Goal: Transaction & Acquisition: Book appointment/travel/reservation

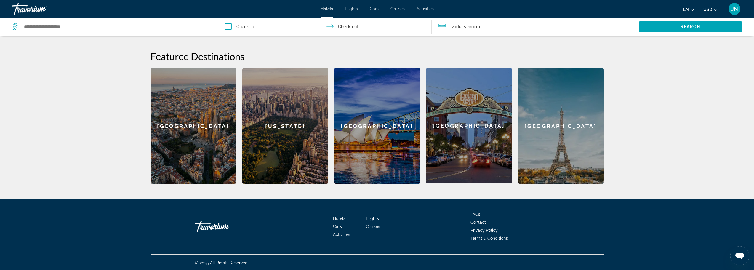
scroll to position [218, 0]
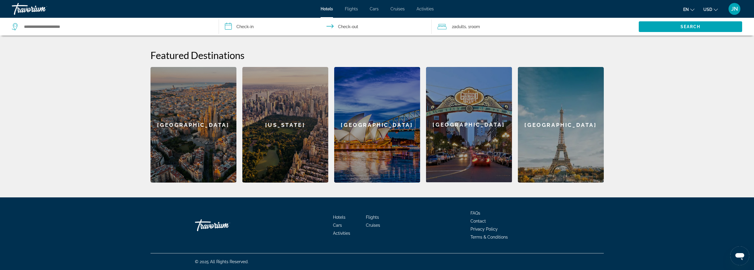
click at [336, 225] on span "Cars" at bounding box center [337, 225] width 9 height 5
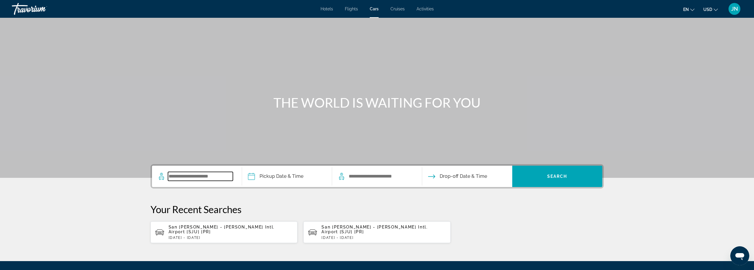
click at [202, 176] on input "Search widget" at bounding box center [200, 176] width 65 height 9
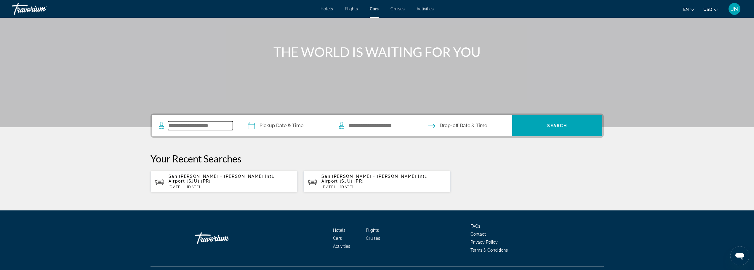
scroll to position [59, 0]
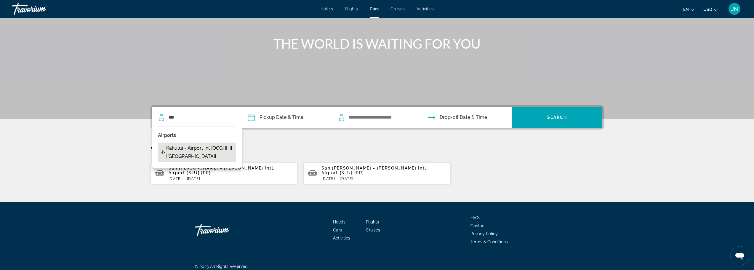
click at [197, 149] on span "Kahului - Airport Int [OGG] [HI] [[GEOGRAPHIC_DATA]]" at bounding box center [199, 152] width 67 height 17
type input "**********"
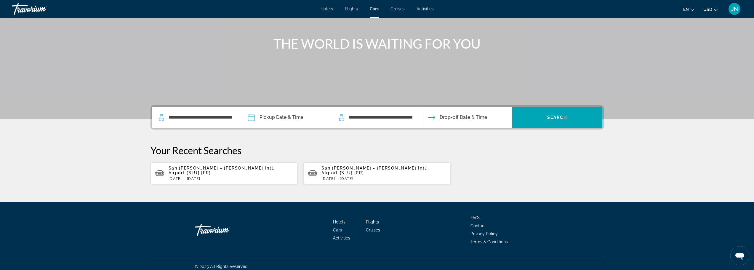
click at [269, 118] on input "Pickup date" at bounding box center [287, 118] width 92 height 23
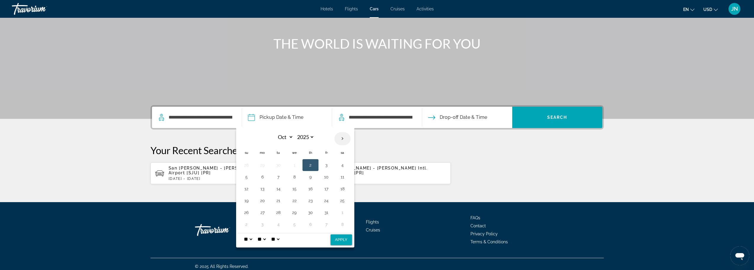
click at [342, 139] on th "Next month" at bounding box center [343, 138] width 16 height 13
select select "**"
click at [293, 176] on button "10" at bounding box center [294, 177] width 9 height 8
click at [252, 239] on select "* * * * * * * * * ** ** **" at bounding box center [248, 239] width 11 height 12
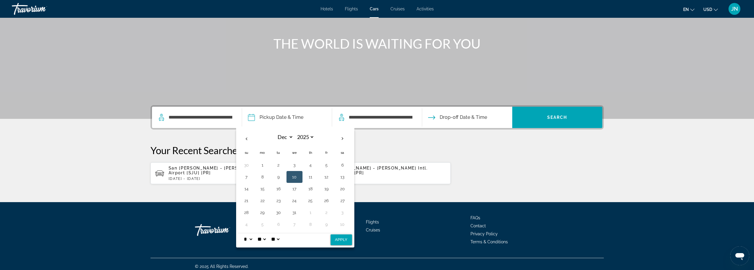
click at [243, 233] on select "* * * * * * * * * ** ** **" at bounding box center [248, 239] width 11 height 12
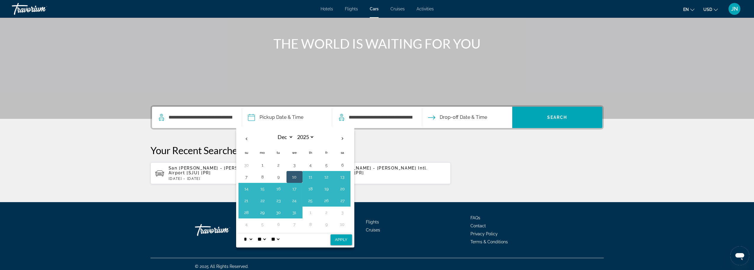
click at [252, 237] on select "* * * * * * * * * ** ** **" at bounding box center [248, 239] width 11 height 12
click at [243, 233] on select "* * * * * * * * * ** ** **" at bounding box center [248, 239] width 11 height 12
click at [248, 243] on select "* * * * * * * * * ** ** **" at bounding box center [248, 239] width 11 height 12
select select "*"
click at [243, 233] on select "* * * * * * * * * ** ** **" at bounding box center [248, 239] width 11 height 12
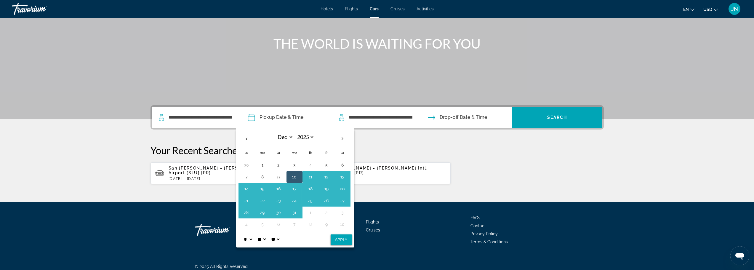
click at [267, 240] on select "**" at bounding box center [261, 239] width 11 height 12
click at [281, 240] on select "** **" at bounding box center [275, 239] width 11 height 12
select select "**"
click at [274, 233] on select "** **" at bounding box center [275, 239] width 11 height 12
click at [267, 238] on select "**" at bounding box center [261, 239] width 11 height 12
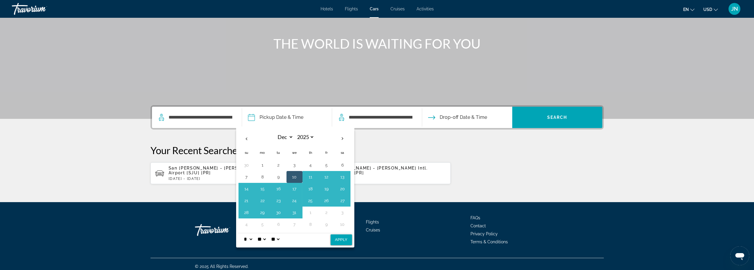
click at [264, 240] on select "**" at bounding box center [261, 239] width 11 height 12
click at [249, 240] on select "* * * * * * * * * ** ** **" at bounding box center [248, 239] width 11 height 12
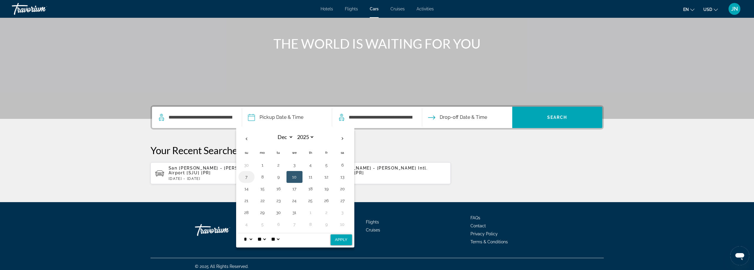
select select "*"
click at [243, 233] on select "* * * * * * * * * ** ** **" at bounding box center [248, 239] width 11 height 12
click at [246, 189] on button "14" at bounding box center [246, 189] width 9 height 8
click at [297, 180] on button "10" at bounding box center [294, 177] width 9 height 8
click at [447, 117] on span "Drop-off Date & Time" at bounding box center [463, 117] width 47 height 8
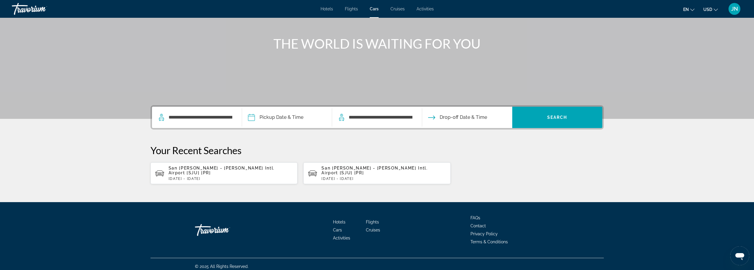
click at [284, 115] on input "Pickup date" at bounding box center [287, 118] width 92 height 23
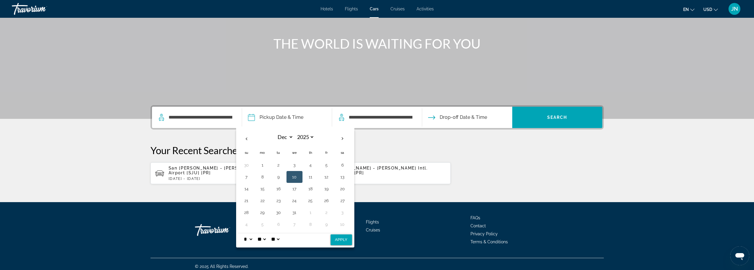
click at [296, 176] on button "10" at bounding box center [294, 177] width 9 height 8
click at [341, 240] on button "Apply" at bounding box center [341, 240] width 21 height 11
type input "**********"
select select "**"
select select "*"
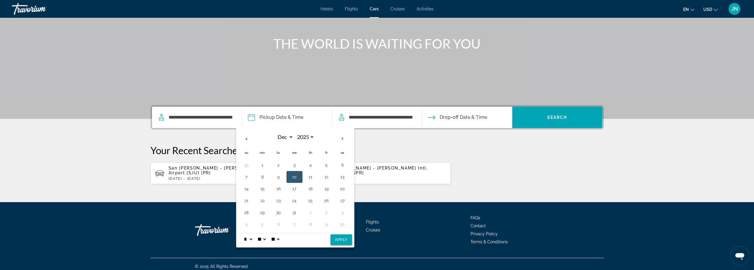
select select "**"
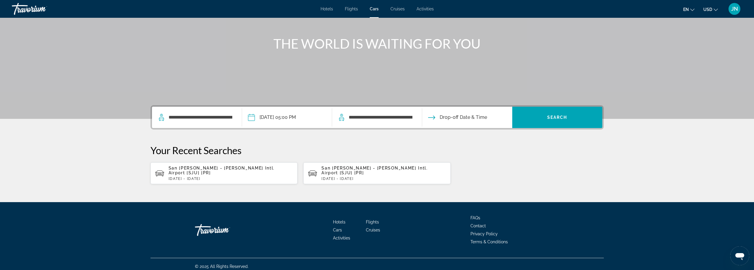
click at [457, 117] on input "Drop-off date" at bounding box center [467, 118] width 92 height 23
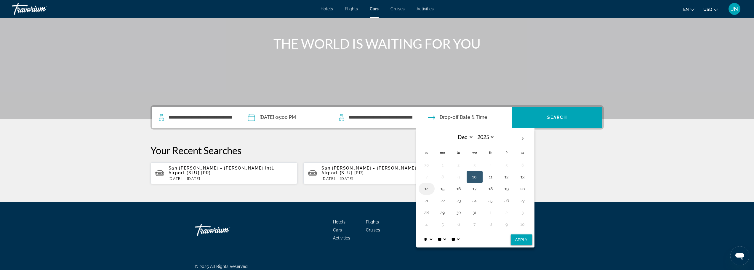
click at [427, 189] on button "14" at bounding box center [426, 189] width 9 height 8
click at [432, 240] on select "* * * * * * * * * ** ** **" at bounding box center [428, 239] width 11 height 12
select select "**"
click at [423, 233] on select "* * * * * * * * * ** ** **" at bounding box center [428, 239] width 11 height 12
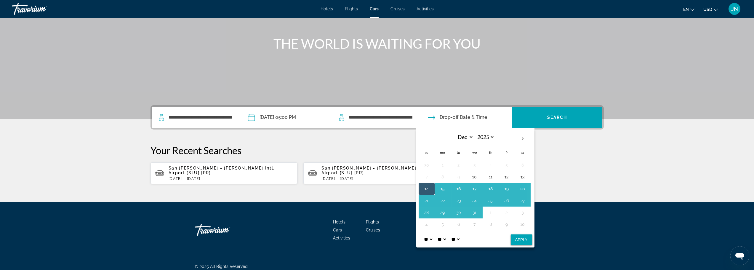
click at [523, 241] on button "Apply" at bounding box center [521, 240] width 21 height 11
type input "**********"
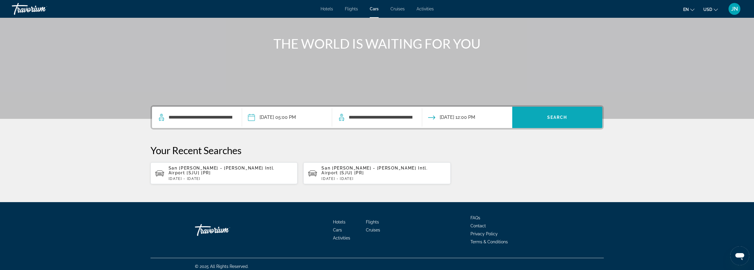
click at [563, 117] on span "Search" at bounding box center [558, 117] width 20 height 5
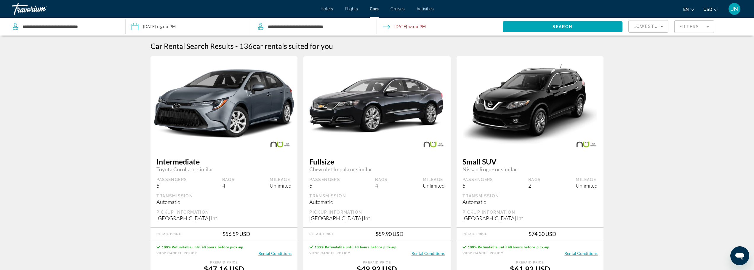
click at [694, 25] on mat-form-field "Filters" at bounding box center [695, 26] width 40 height 12
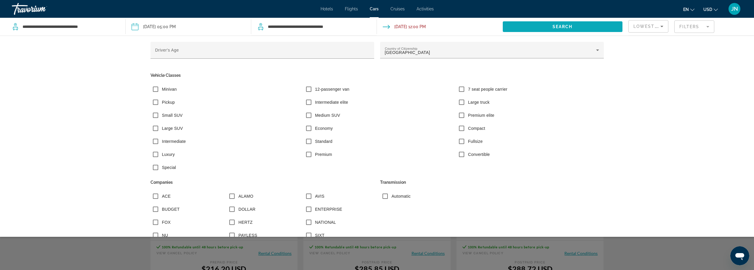
click at [580, 24] on span "Search widget" at bounding box center [563, 27] width 120 height 14
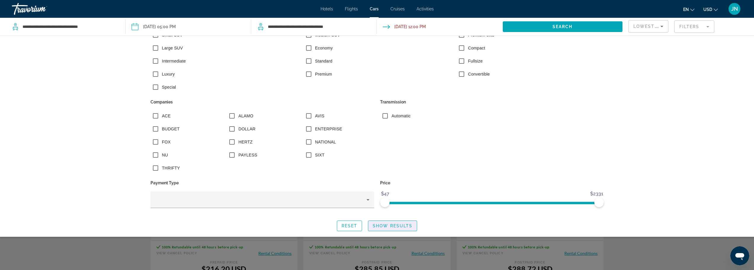
click at [386, 224] on span "Show Results" at bounding box center [393, 226] width 40 height 5
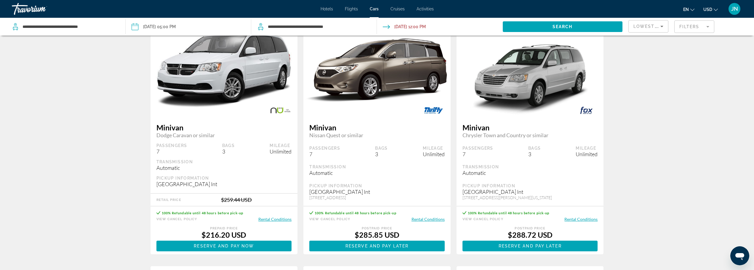
scroll to position [79, 0]
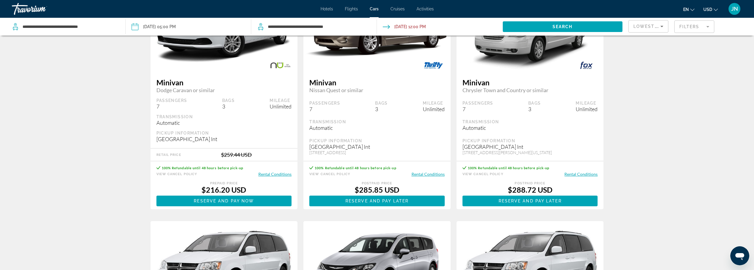
click at [273, 175] on button "Rental Conditions" at bounding box center [275, 174] width 33 height 6
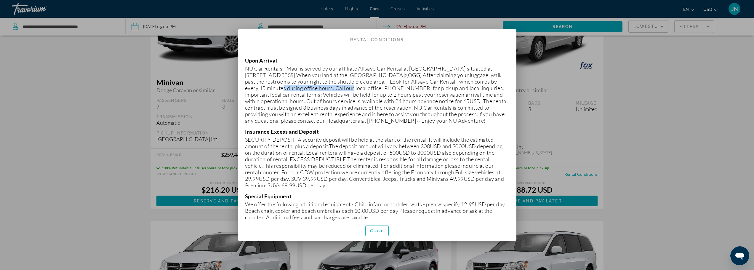
drag, startPoint x: 319, startPoint y: 90, endPoint x: 240, endPoint y: 86, distance: 78.7
click at [240, 86] on div "Upon Arrival NU Car Rentals - Maui is served by our affiliate Allsave Car Renta…" at bounding box center [377, 133] width 279 height 176
click at [375, 229] on span "Close" at bounding box center [377, 231] width 14 height 5
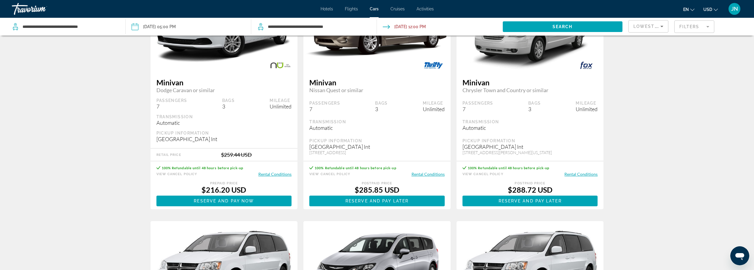
scroll to position [79, 0]
click at [429, 175] on button "Rental Conditions" at bounding box center [428, 174] width 33 height 6
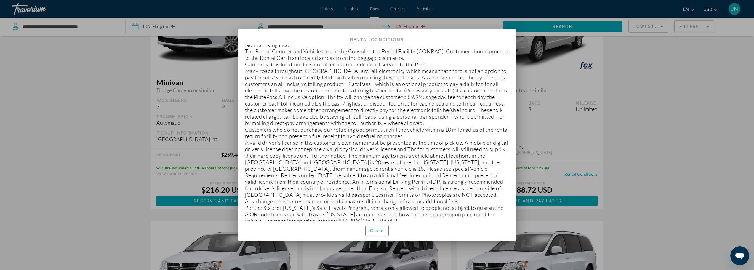
scroll to position [344, 0]
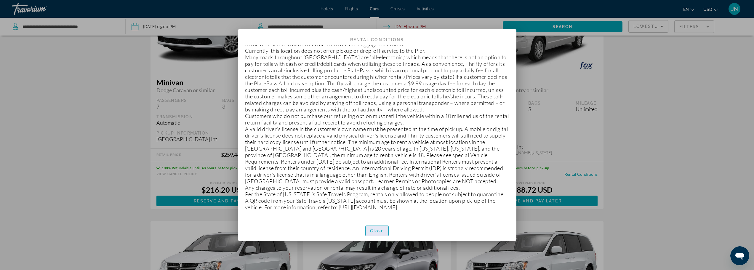
click at [373, 229] on span "Close" at bounding box center [377, 231] width 14 height 5
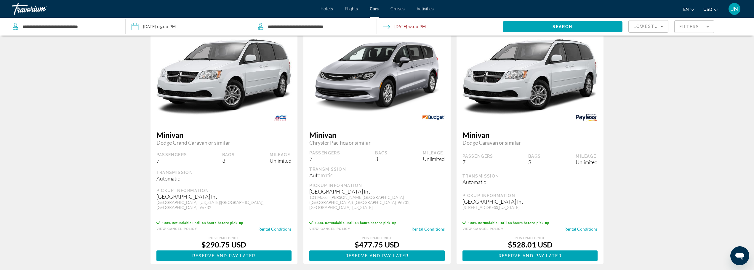
scroll to position [316, 0]
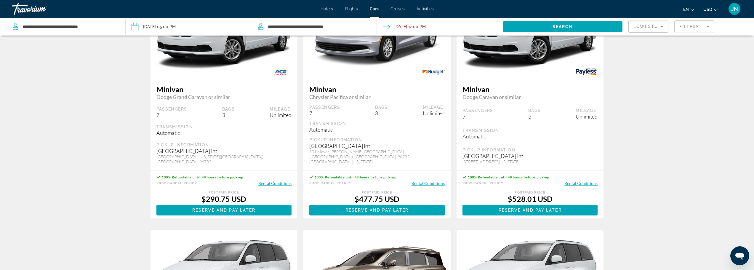
click at [428, 181] on button "Rental Conditions" at bounding box center [428, 184] width 33 height 6
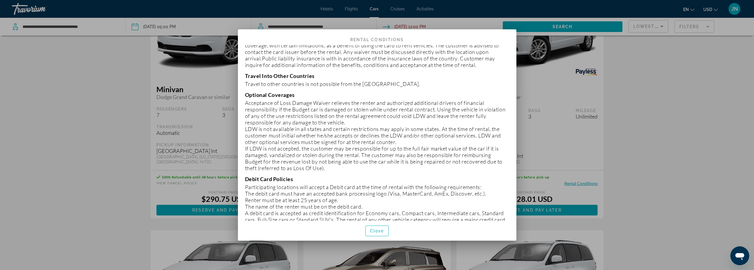
scroll to position [1581, 0]
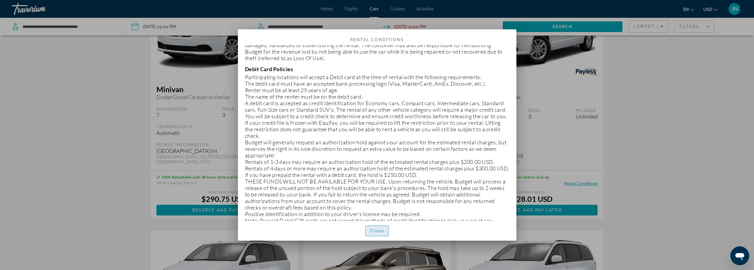
click at [374, 230] on span "Close" at bounding box center [377, 231] width 14 height 5
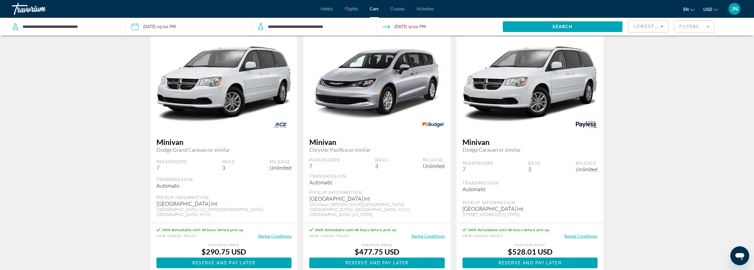
scroll to position [277, 0]
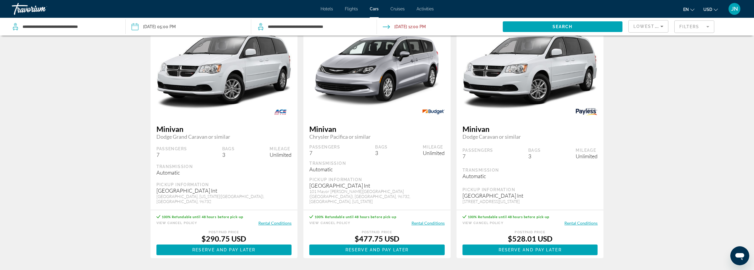
click at [272, 220] on button "Rental Conditions" at bounding box center [275, 223] width 33 height 6
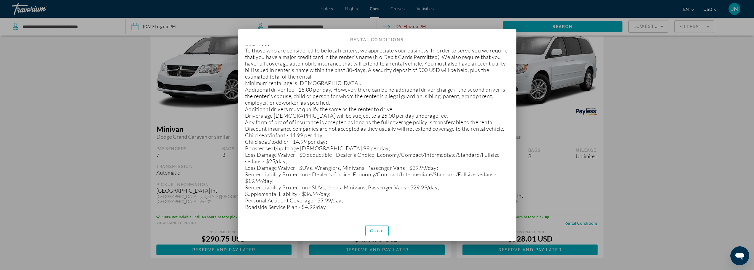
scroll to position [187, 0]
click at [371, 231] on span "Close" at bounding box center [377, 231] width 14 height 5
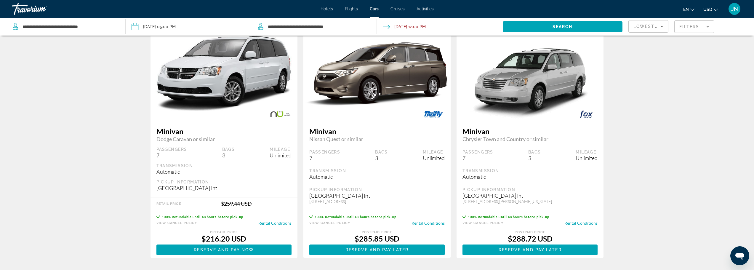
scroll to position [0, 0]
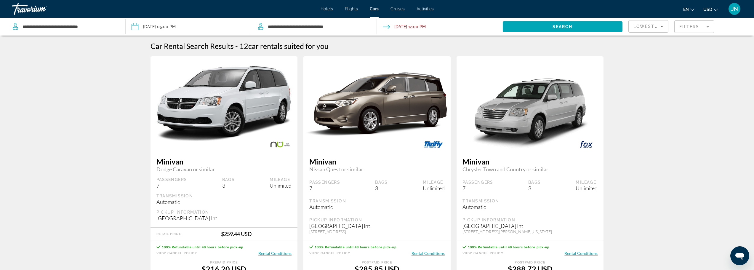
click at [685, 27] on mat-form-field "Filters" at bounding box center [695, 26] width 40 height 12
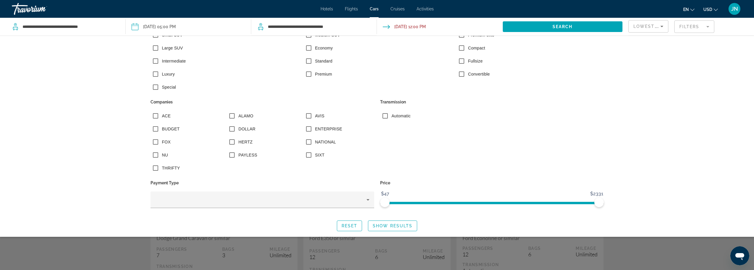
scroll to position [237, 0]
click at [386, 226] on span "Show Results" at bounding box center [393, 226] width 40 height 5
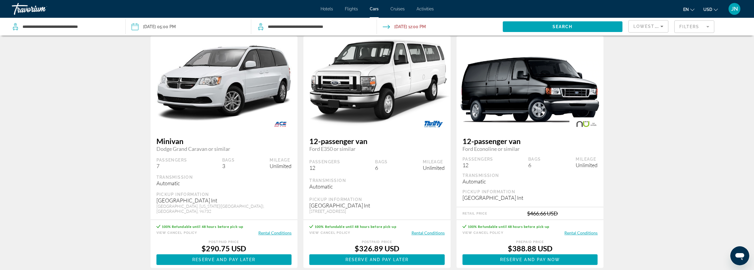
scroll to position [277, 0]
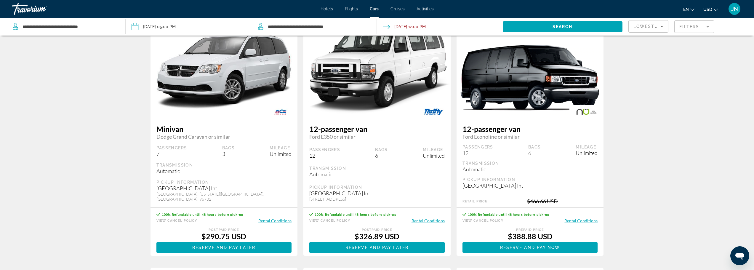
click at [425, 221] on button "Rental Conditions" at bounding box center [428, 221] width 33 height 6
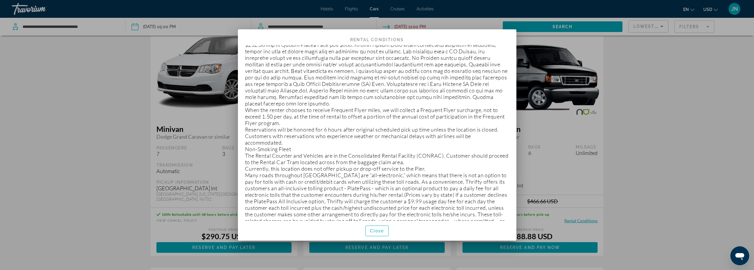
scroll to position [225, 0]
click at [387, 234] on span "button" at bounding box center [377, 231] width 23 height 14
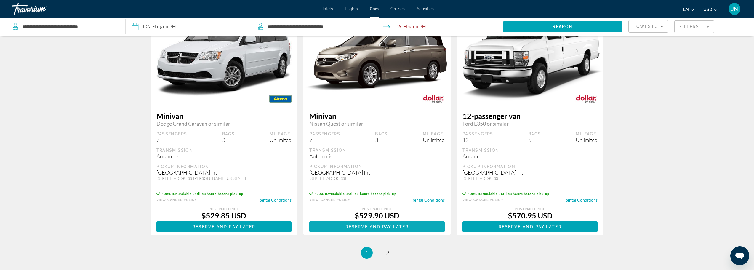
scroll to position [790, 0]
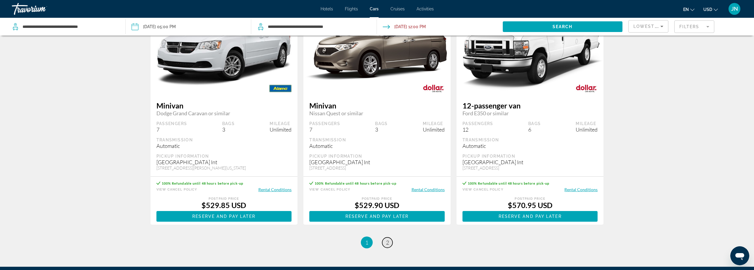
click at [386, 239] on span "2" at bounding box center [387, 242] width 3 height 7
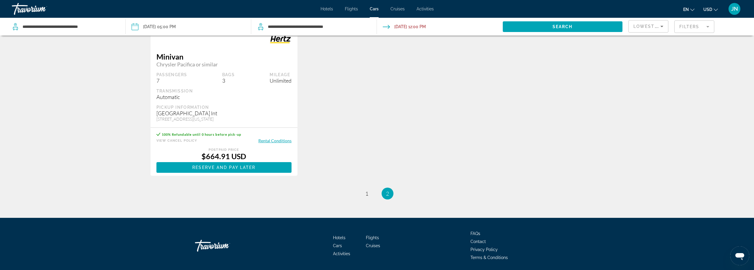
scroll to position [356, 0]
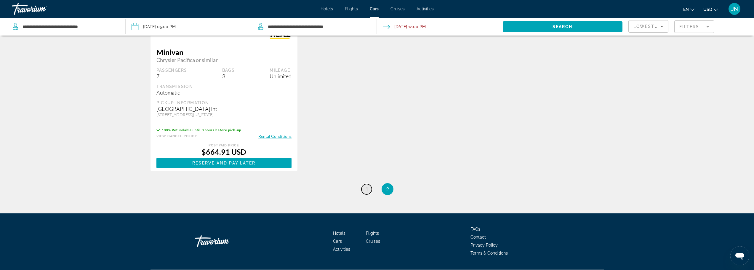
click at [364, 185] on link "page 1" at bounding box center [367, 189] width 10 height 10
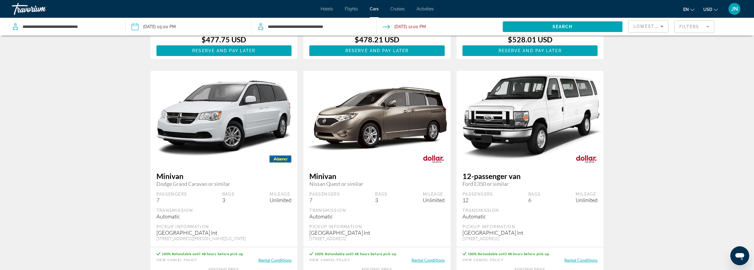
scroll to position [815, 0]
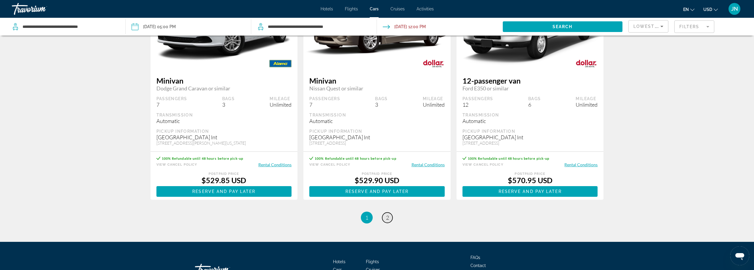
click at [389, 214] on span "2" at bounding box center [387, 217] width 3 height 7
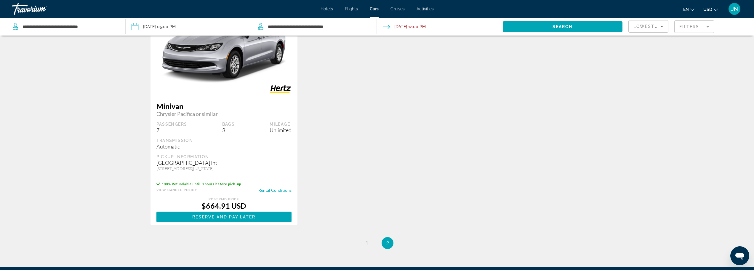
scroll to position [356, 0]
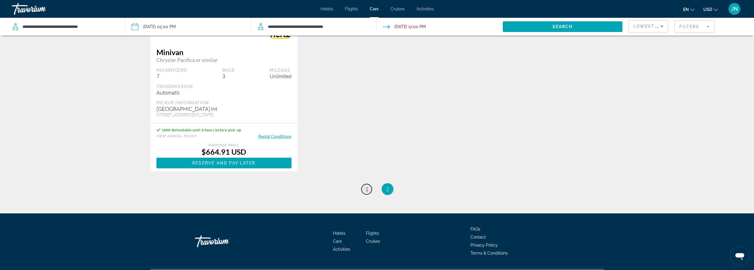
click at [368, 186] on span "1" at bounding box center [367, 189] width 3 height 7
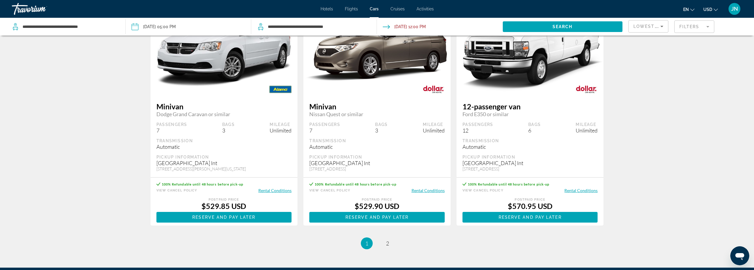
scroll to position [751, 0]
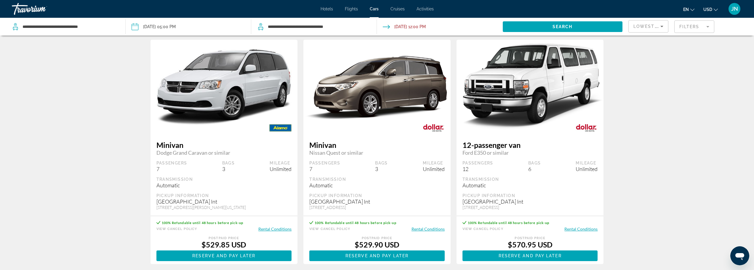
click at [272, 226] on button "Rental Conditions" at bounding box center [275, 229] width 33 height 6
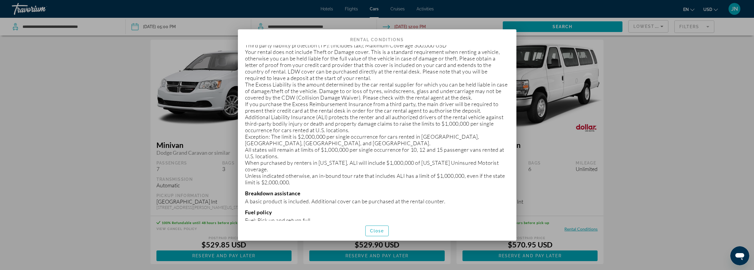
scroll to position [277, 0]
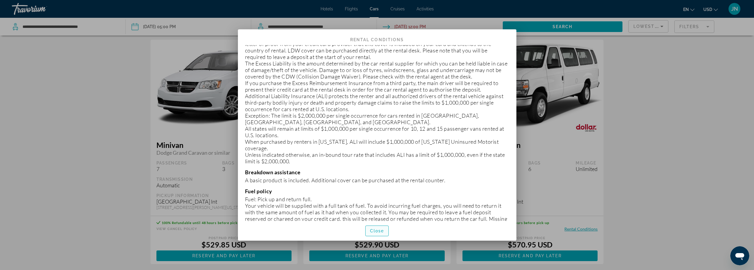
click at [372, 229] on span "Close" at bounding box center [377, 231] width 14 height 5
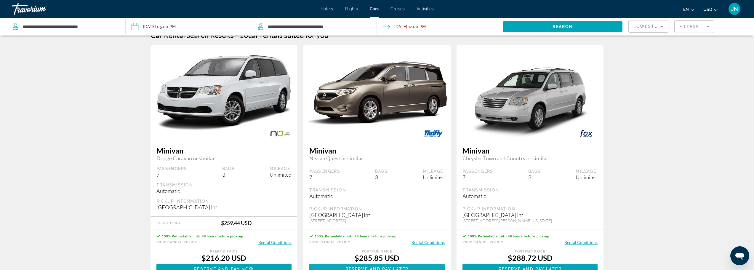
scroll to position [0, 0]
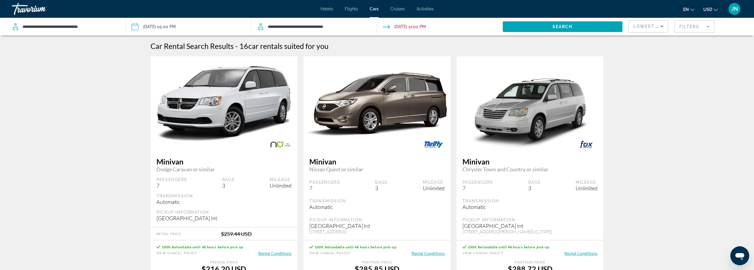
click at [688, 23] on mat-form-field "Filters" at bounding box center [695, 26] width 40 height 12
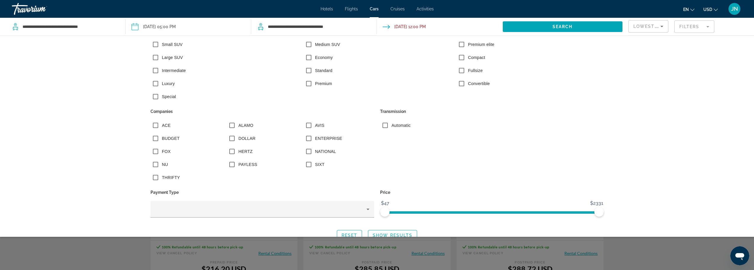
scroll to position [80, 0]
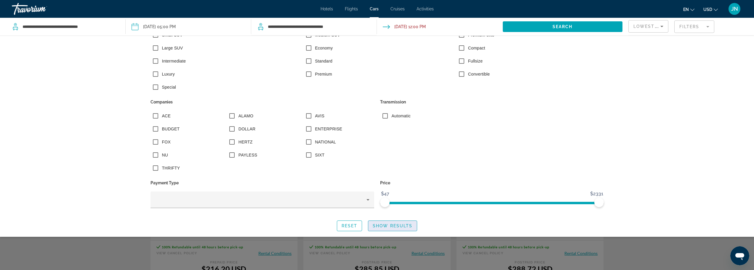
click at [387, 227] on span "Show Results" at bounding box center [393, 226] width 40 height 5
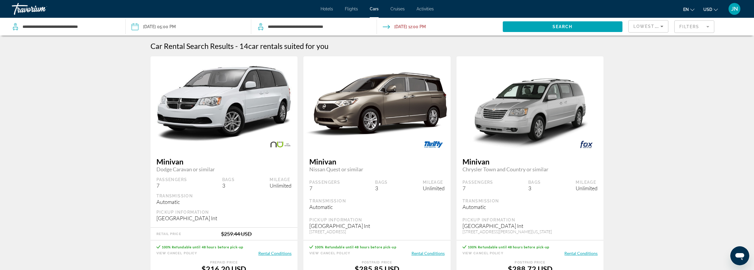
scroll to position [39, 0]
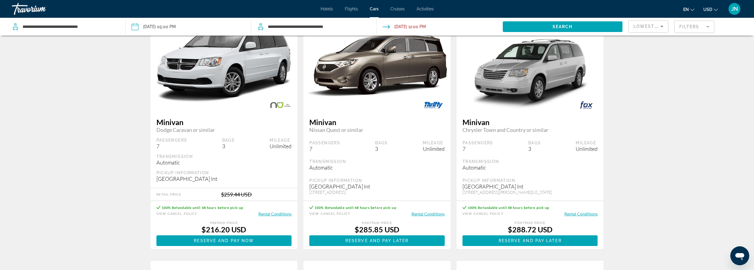
click at [422, 214] on button "Rental Conditions" at bounding box center [428, 214] width 33 height 6
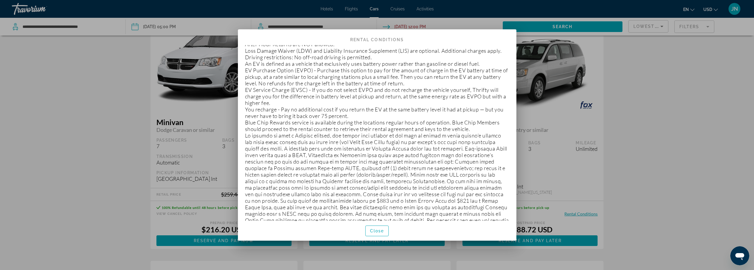
scroll to position [0, 0]
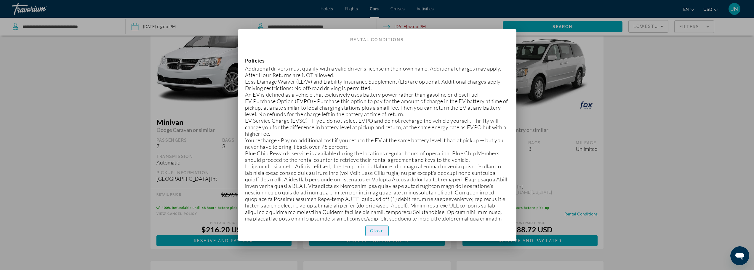
click at [377, 229] on span "Close" at bounding box center [377, 231] width 14 height 5
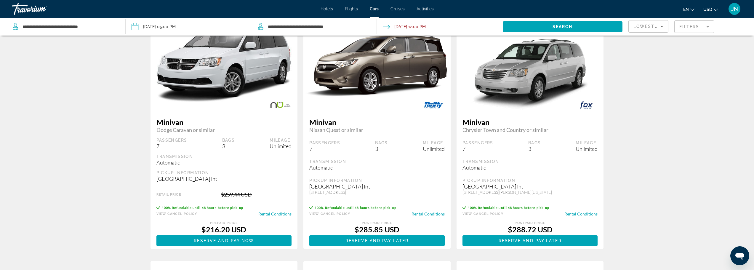
click at [282, 215] on button "Rental Conditions" at bounding box center [275, 214] width 33 height 6
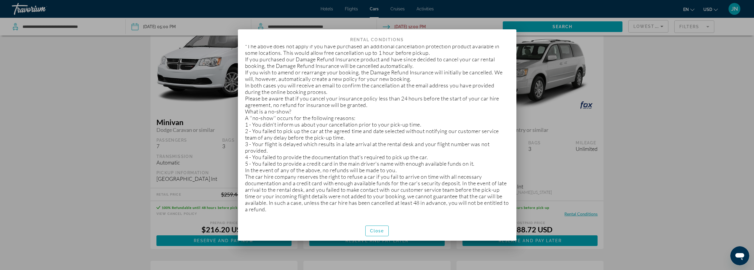
scroll to position [800, 0]
click at [376, 233] on span "button" at bounding box center [377, 231] width 23 height 14
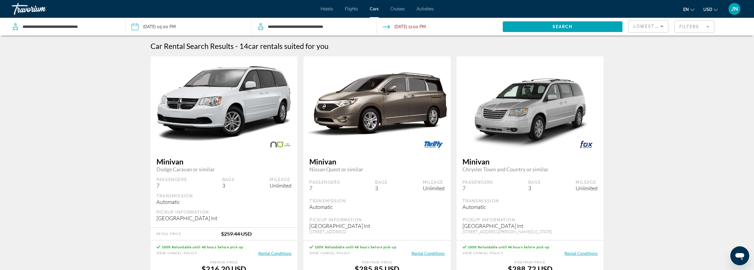
scroll to position [39, 0]
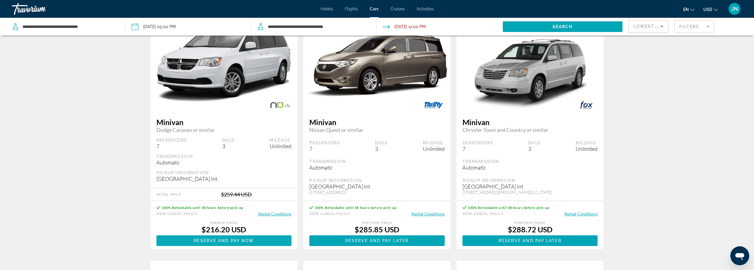
click at [221, 241] on span "Reserve and pay now" at bounding box center [224, 240] width 60 height 5
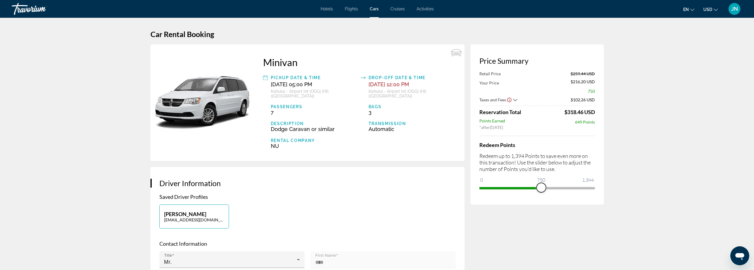
drag, startPoint x: 484, startPoint y: 180, endPoint x: 541, endPoint y: 190, distance: 57.9
click at [541, 190] on span "ngx-slider" at bounding box center [541, 187] width 9 height 9
drag, startPoint x: 542, startPoint y: 189, endPoint x: 609, endPoint y: 184, distance: 67.2
click at [599, 190] on div "Price Summary Retail Price $259.44 USD Your Price $202.26 USD 1394 Taxes and Fe…" at bounding box center [537, 124] width 133 height 160
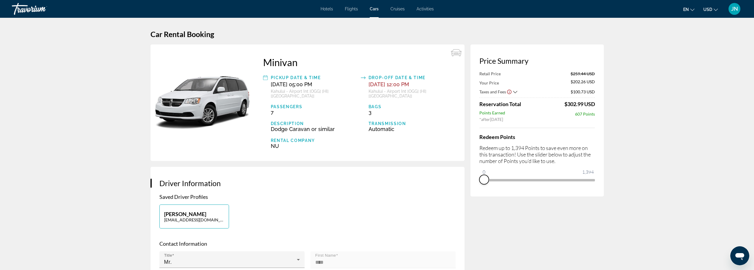
drag, startPoint x: 590, startPoint y: 188, endPoint x: 450, endPoint y: 185, distance: 140.3
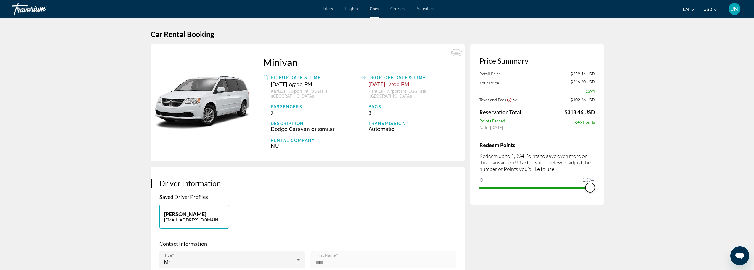
drag, startPoint x: 483, startPoint y: 180, endPoint x: 630, endPoint y: 184, distance: 146.5
drag, startPoint x: 589, startPoint y: 188, endPoint x: 547, endPoint y: 185, distance: 42.2
click at [547, 185] on span "ngx-slider" at bounding box center [546, 187] width 9 height 9
drag, startPoint x: 549, startPoint y: 186, endPoint x: 540, endPoint y: 186, distance: 9.2
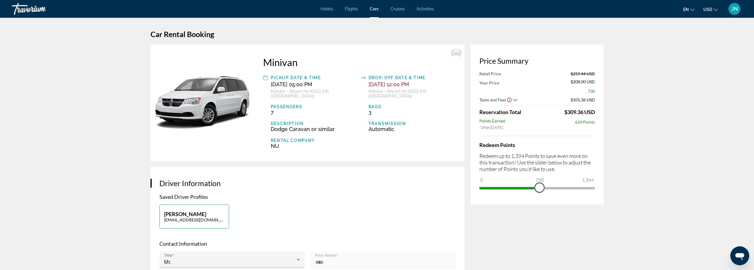
click at [540, 186] on span "ngx-slider" at bounding box center [539, 187] width 9 height 9
drag, startPoint x: 538, startPoint y: 186, endPoint x: 505, endPoint y: 187, distance: 33.5
click at [527, 187] on span "ngx-slider" at bounding box center [531, 187] width 9 height 9
drag, startPoint x: 504, startPoint y: 187, endPoint x: 478, endPoint y: 185, distance: 25.5
click at [478, 185] on div "Price Summary Retail Price $259.44 USD Your Price $213.49 USD 2 Taxes and Fees …" at bounding box center [537, 124] width 133 height 160
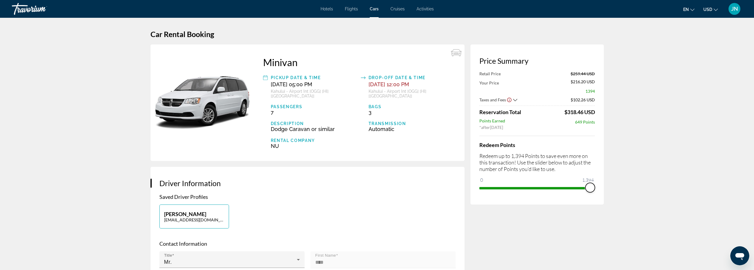
drag, startPoint x: 487, startPoint y: 181, endPoint x: 601, endPoint y: 194, distance: 114.6
click at [601, 194] on div "Price Summary Retail Price $259.44 USD Your Price $216.20 USD 1394 Taxes and Fe…" at bounding box center [537, 124] width 133 height 160
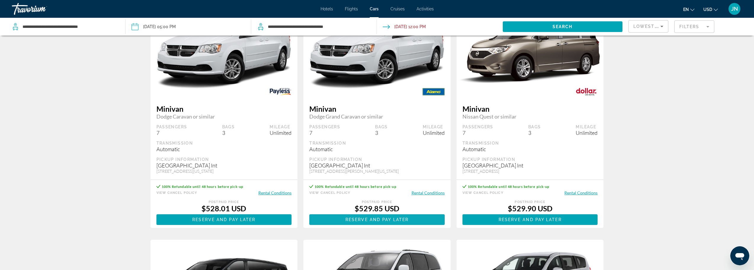
scroll to position [514, 0]
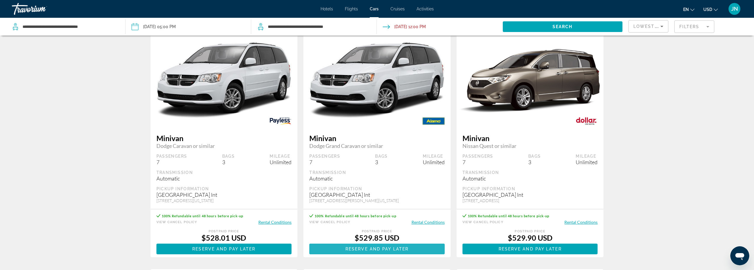
click at [372, 247] on span "Reserve and pay later" at bounding box center [377, 249] width 63 height 5
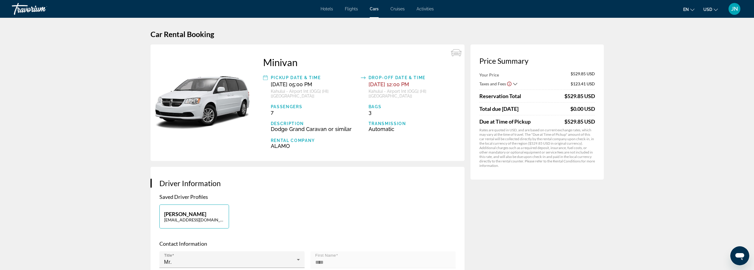
click at [516, 86] on icon "Show Taxes and Fees breakdown" at bounding box center [515, 84] width 4 height 5
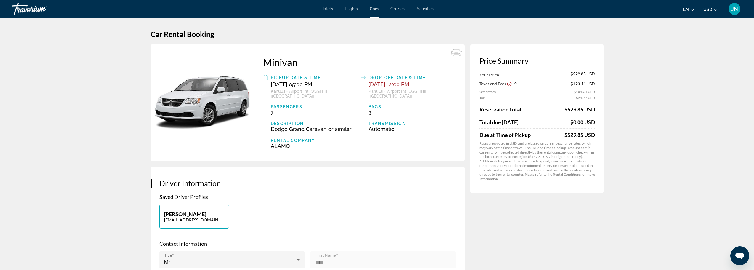
click at [516, 86] on icon "Show Taxes and Fees breakdown" at bounding box center [515, 83] width 4 height 5
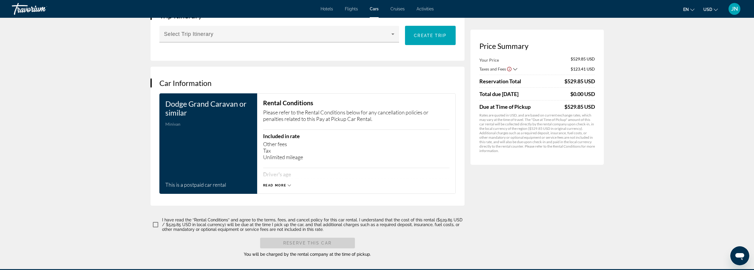
scroll to position [474, 0]
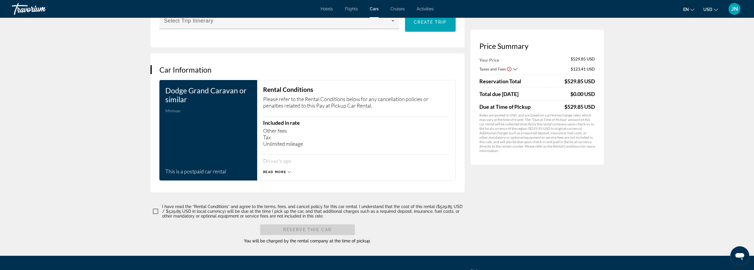
click at [289, 170] on icon "Main content" at bounding box center [289, 171] width 3 height 3
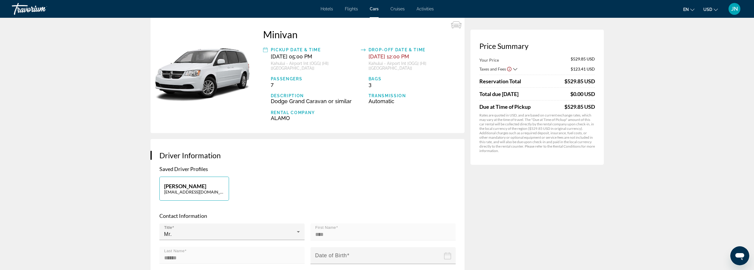
scroll to position [0, 0]
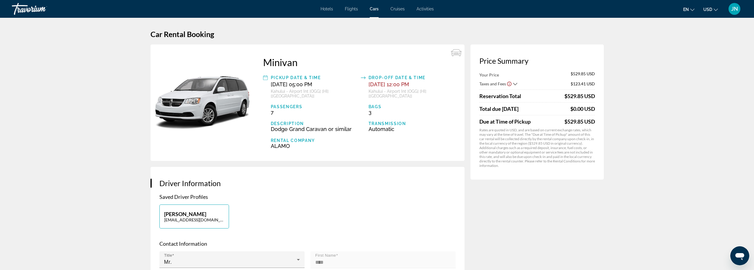
click at [283, 143] on div "ALAMO" at bounding box center [314, 146] width 87 height 6
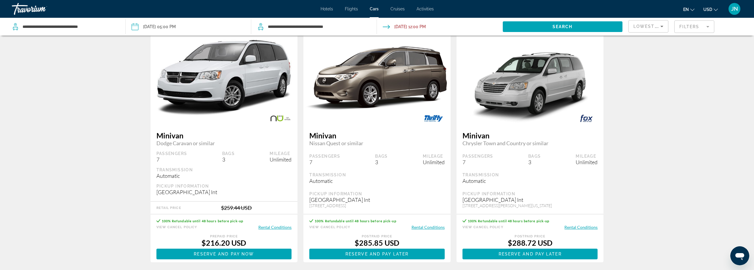
scroll to position [39, 0]
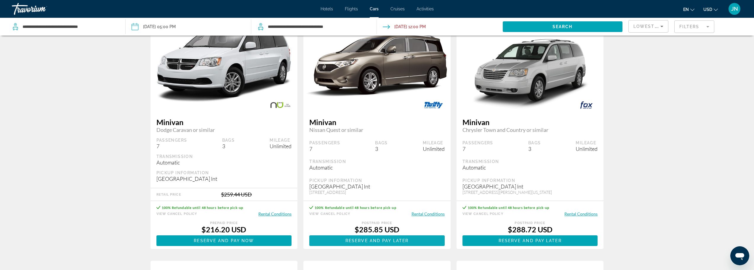
click at [403, 240] on span "Reserve and pay later" at bounding box center [377, 240] width 63 height 5
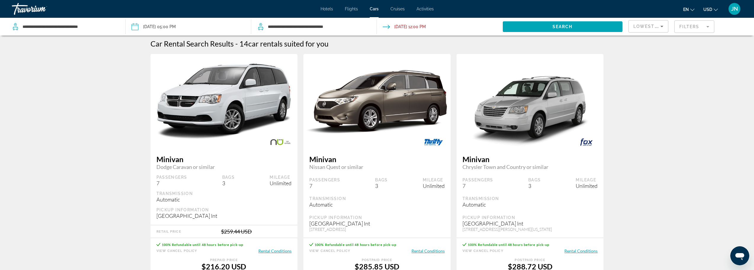
scroll to position [79, 0]
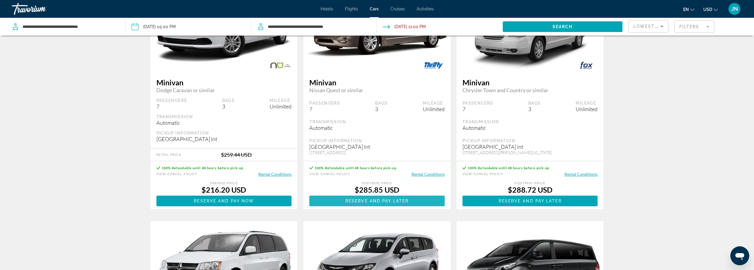
click at [377, 200] on span "Reserve and pay later" at bounding box center [377, 201] width 63 height 5
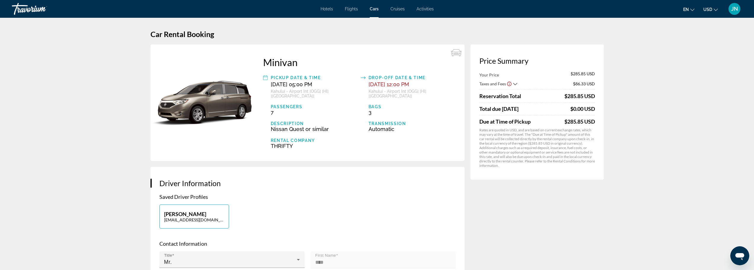
click at [516, 84] on icon "Show Taxes and Fees breakdown" at bounding box center [515, 84] width 4 height 2
